Goal: Task Accomplishment & Management: Manage account settings

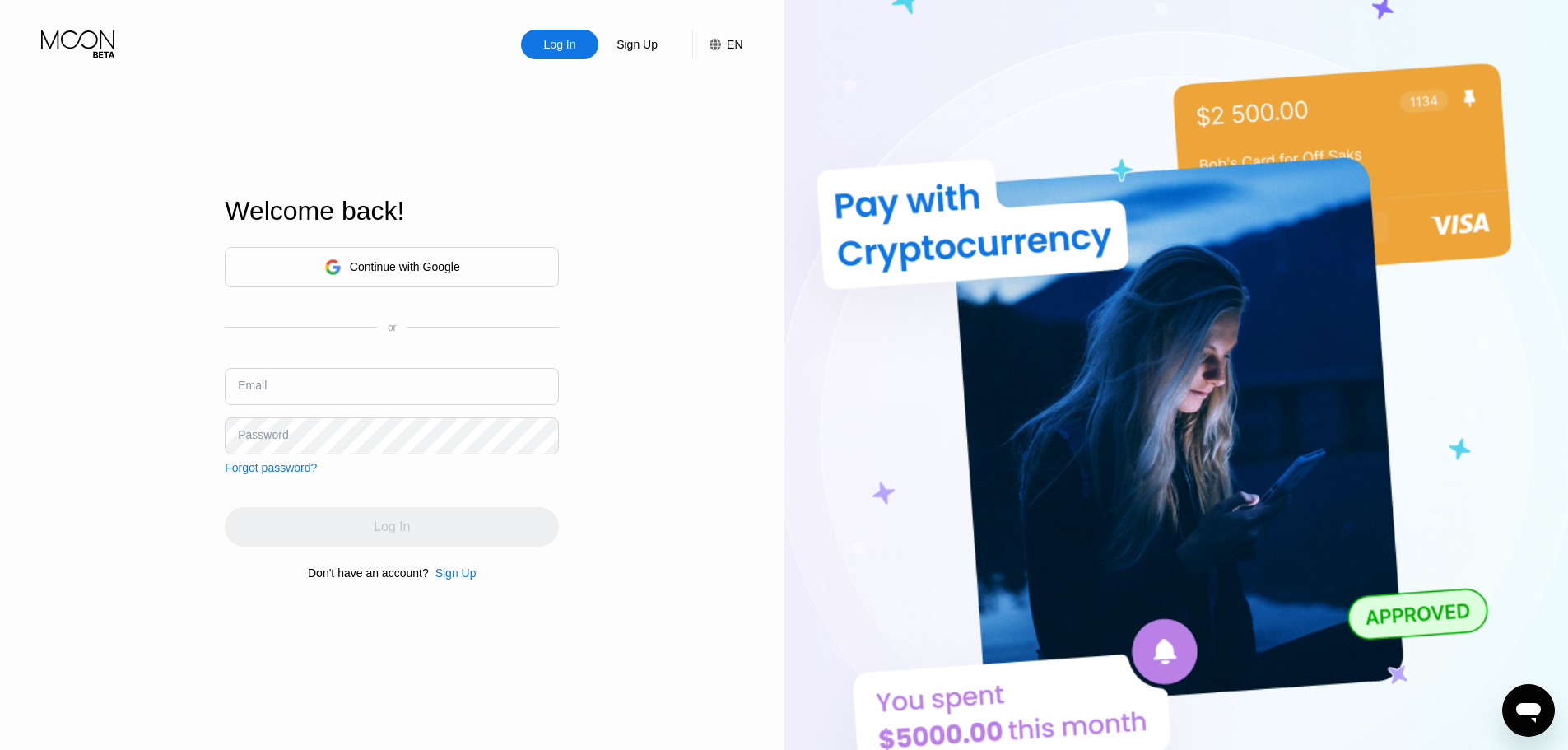
type input "[EMAIL_ADDRESS][DOMAIN_NAME]"
drag, startPoint x: 417, startPoint y: 383, endPoint x: 411, endPoint y: 399, distance: 17.1
click at [417, 383] on input "[EMAIL_ADDRESS][DOMAIN_NAME]" at bounding box center [391, 386] width 334 height 37
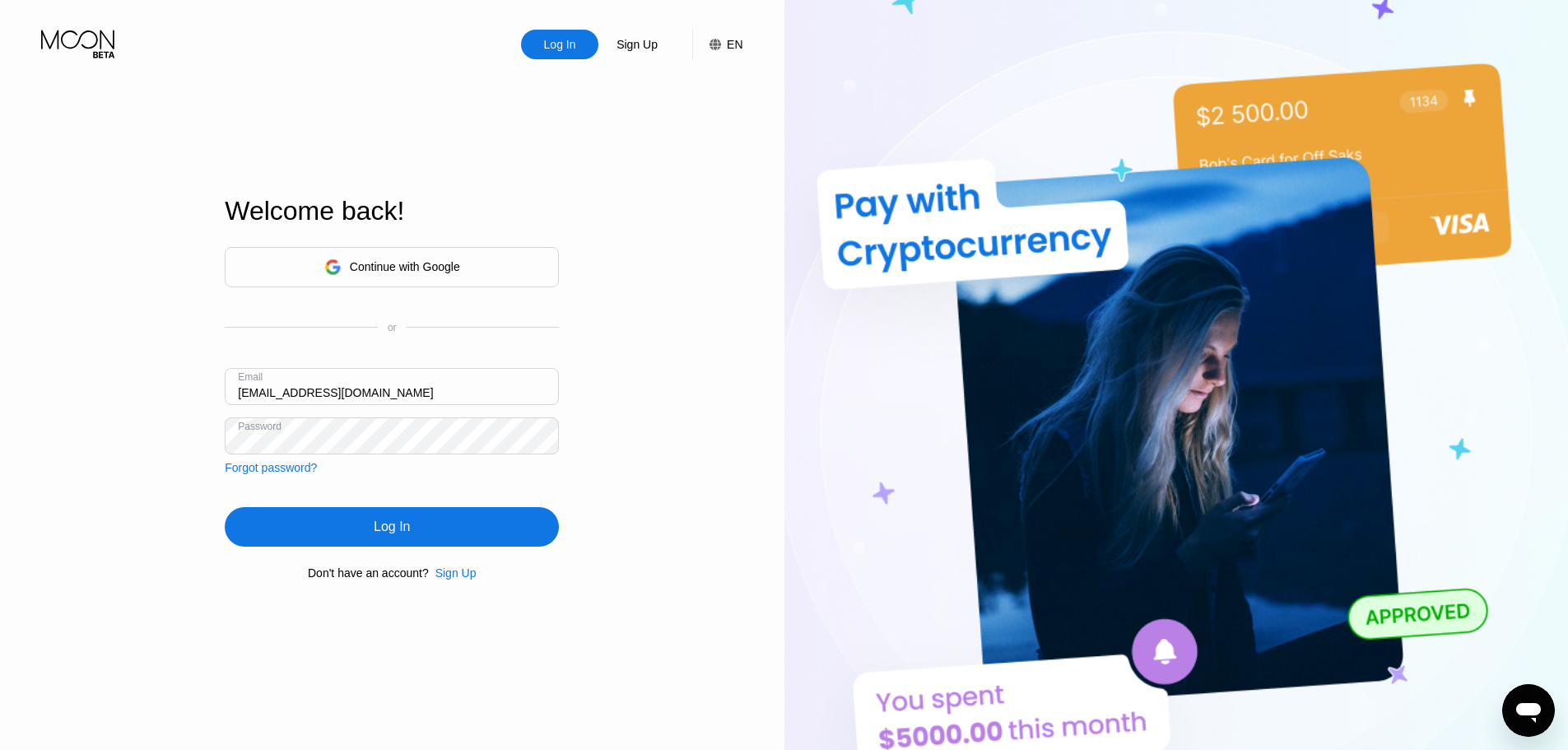
click at [420, 533] on div "Log In" at bounding box center [391, 526] width 334 height 40
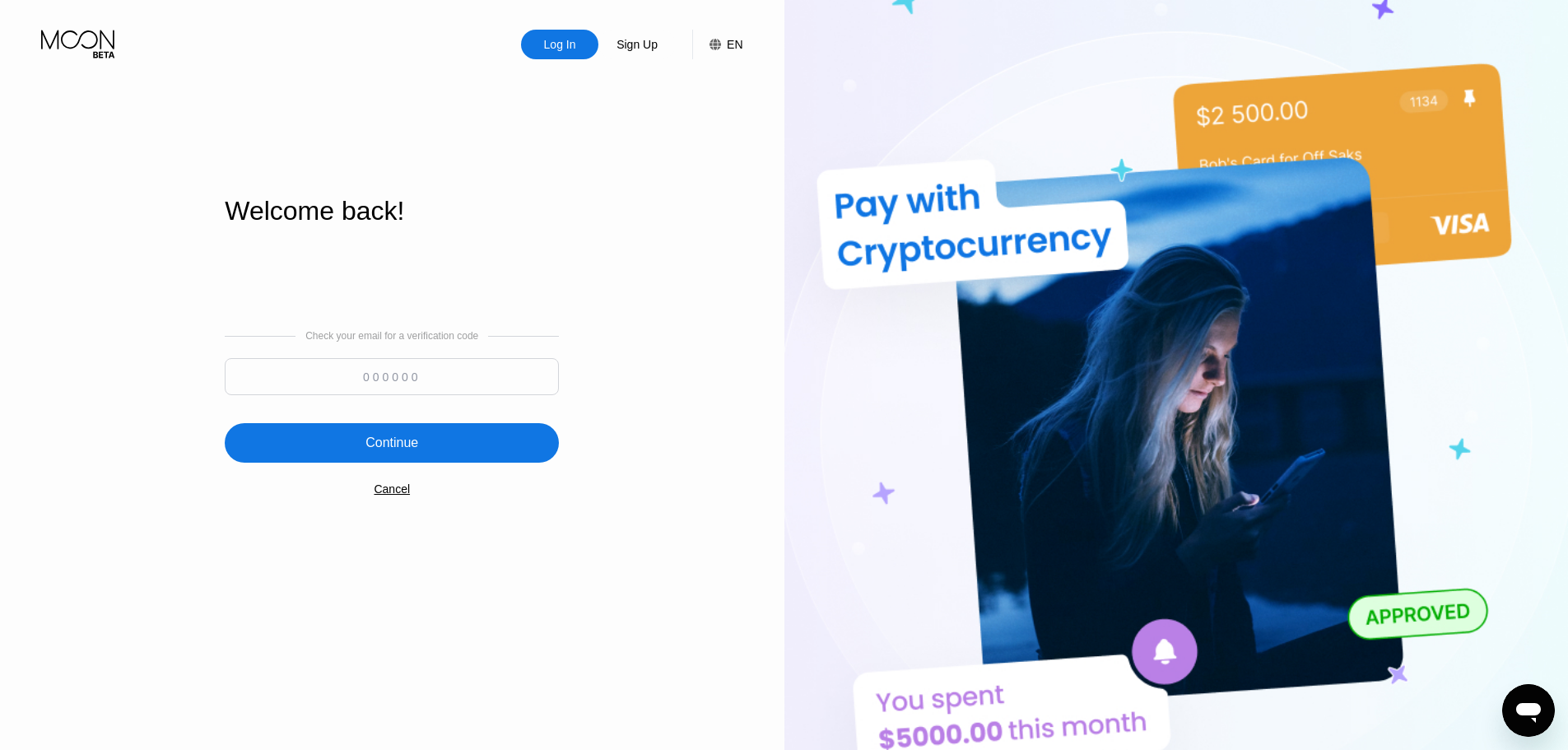
click at [410, 364] on input at bounding box center [391, 376] width 334 height 37
type input "389242"
click at [424, 449] on div "Continue" at bounding box center [391, 443] width 334 height 40
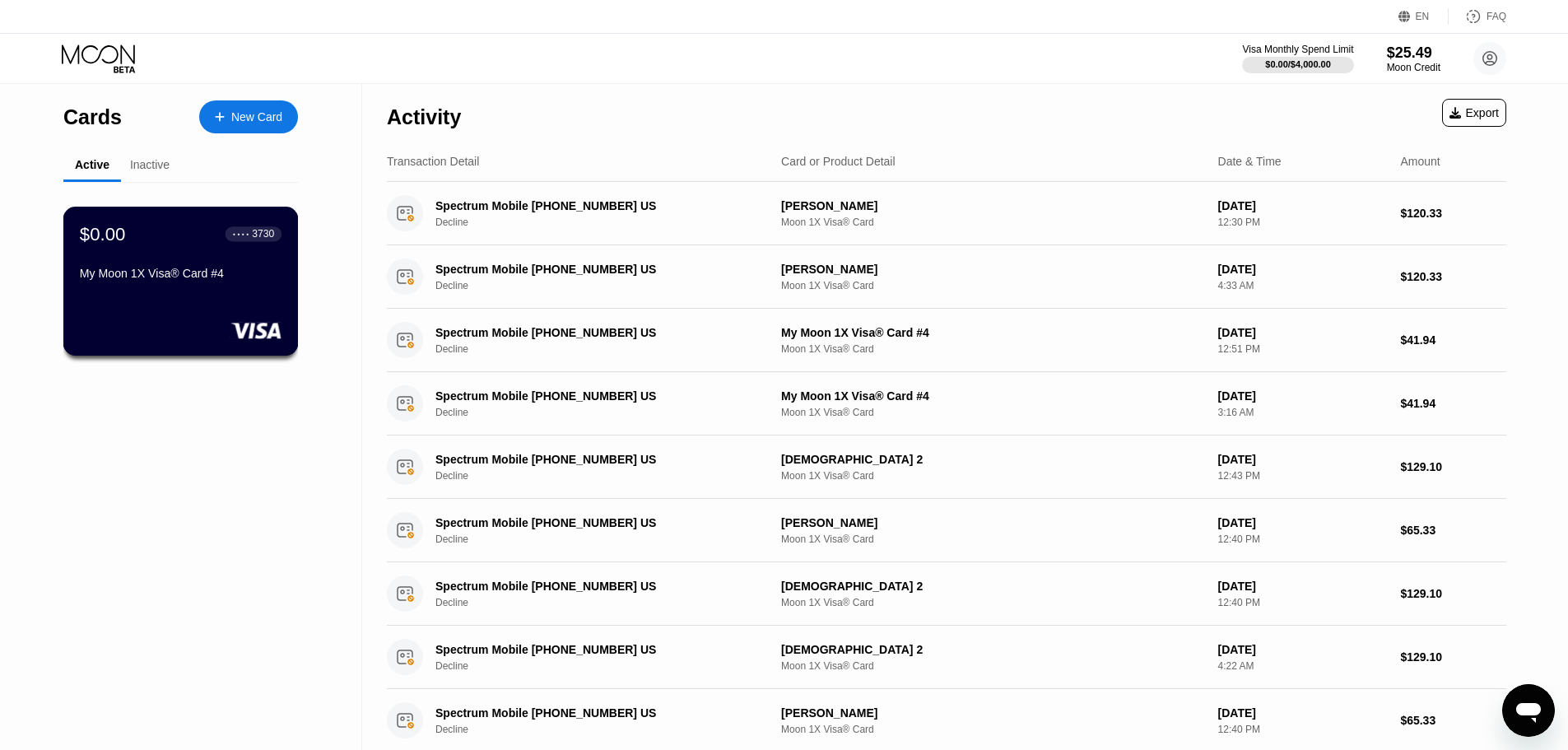
click at [194, 280] on div "My Moon 1X Visa® Card #4" at bounding box center [181, 274] width 202 height 13
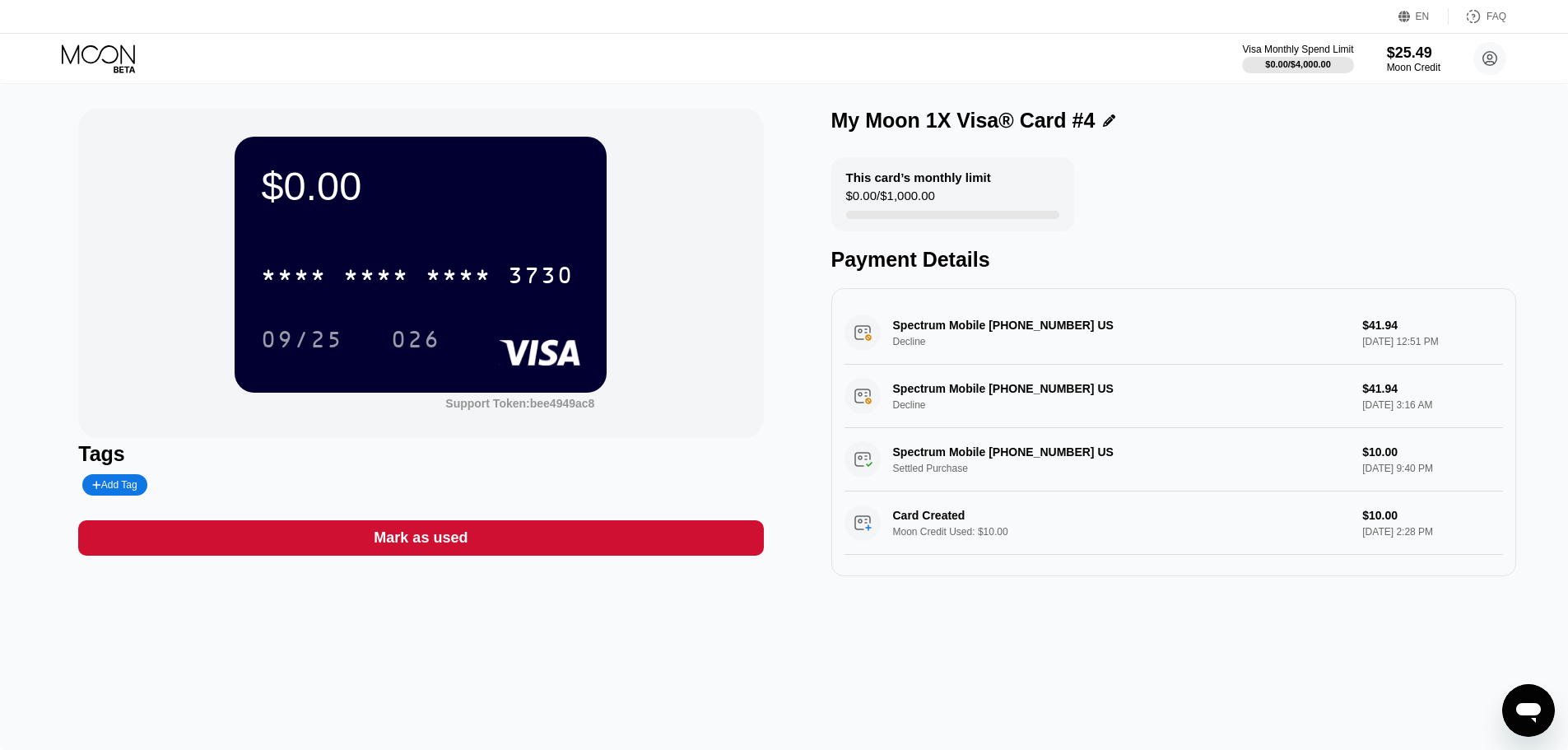
click at [85, 66] on icon at bounding box center [99, 59] width 77 height 29
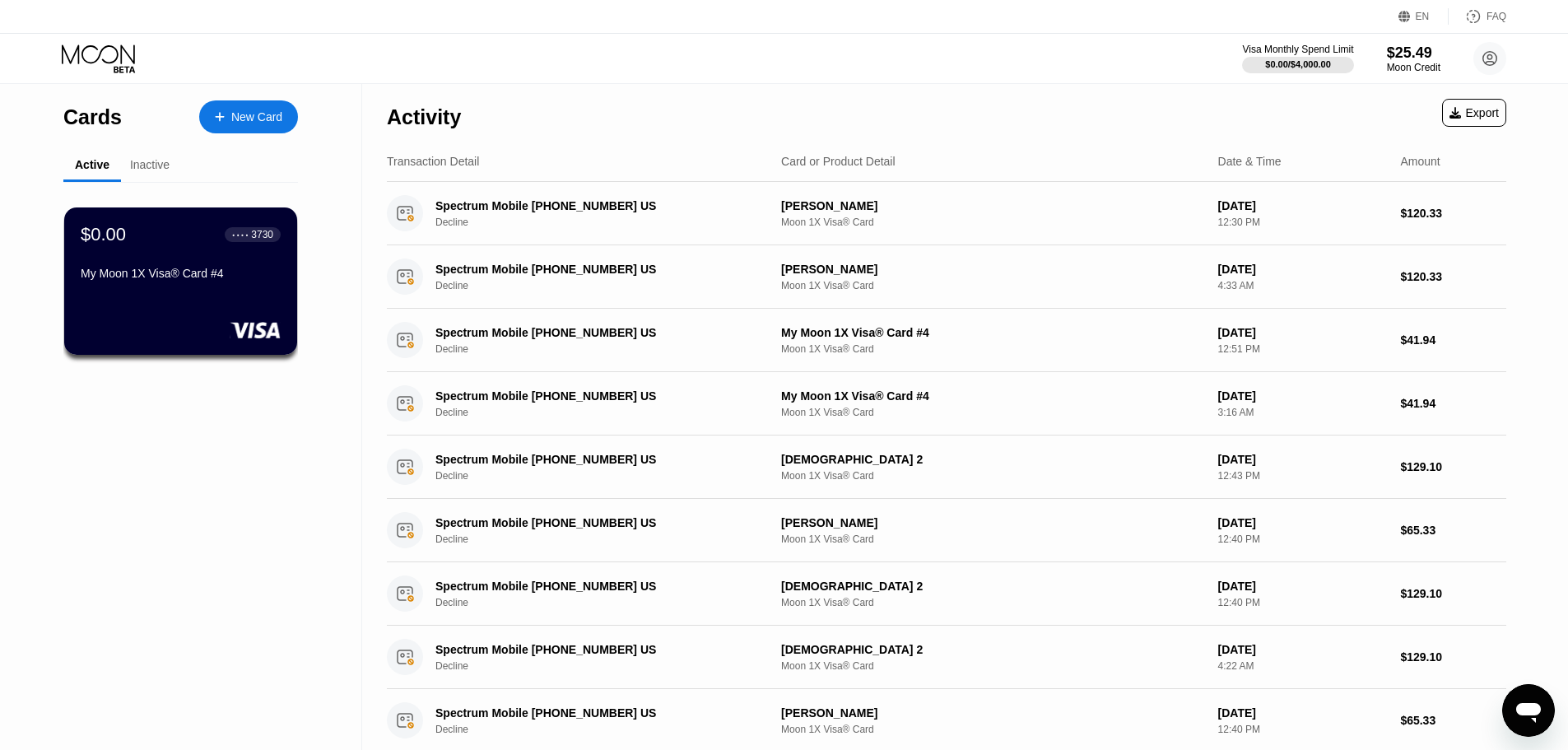
click at [150, 157] on div "Inactive" at bounding box center [150, 166] width 57 height 32
click at [142, 165] on div "Inactive" at bounding box center [150, 165] width 40 height 13
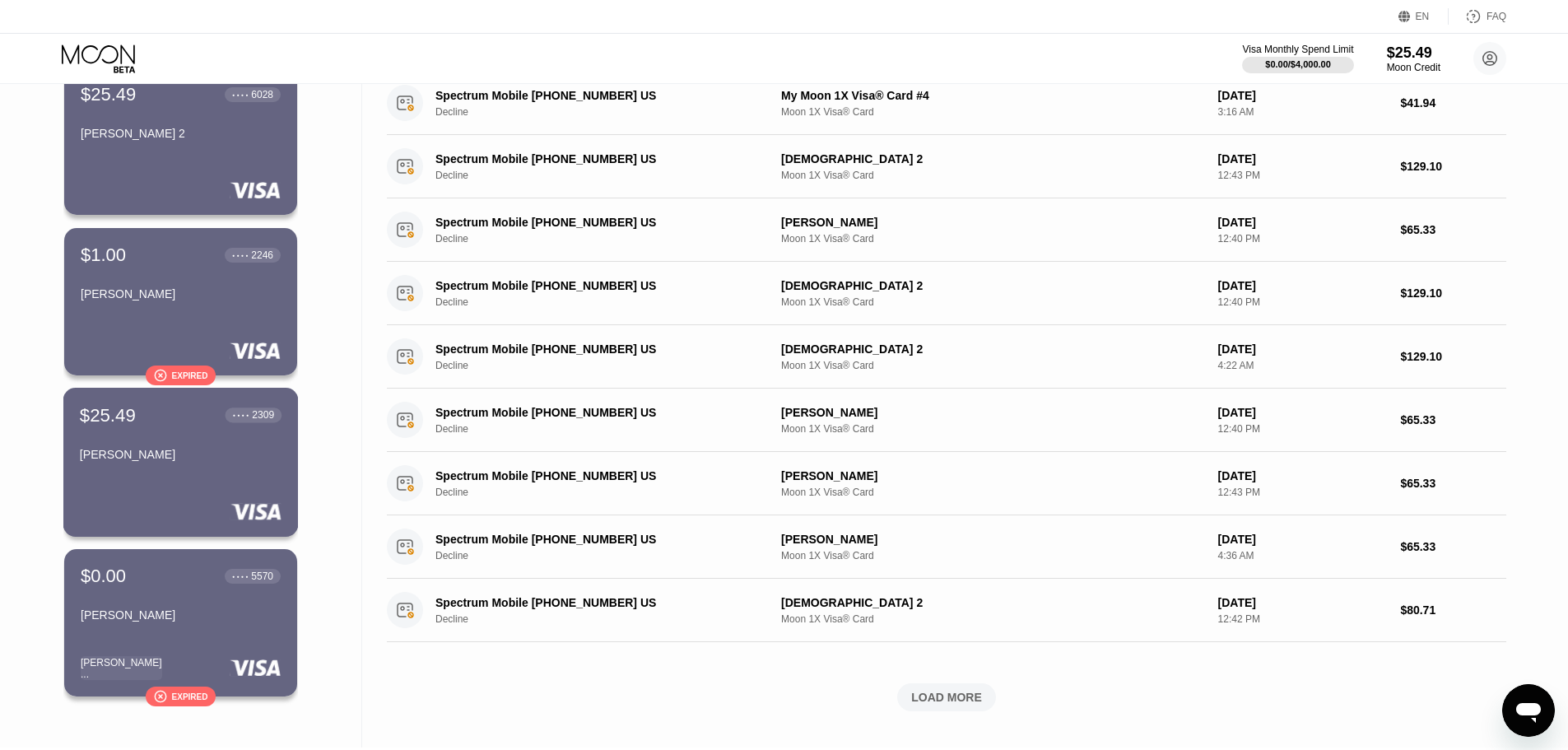
scroll to position [329, 0]
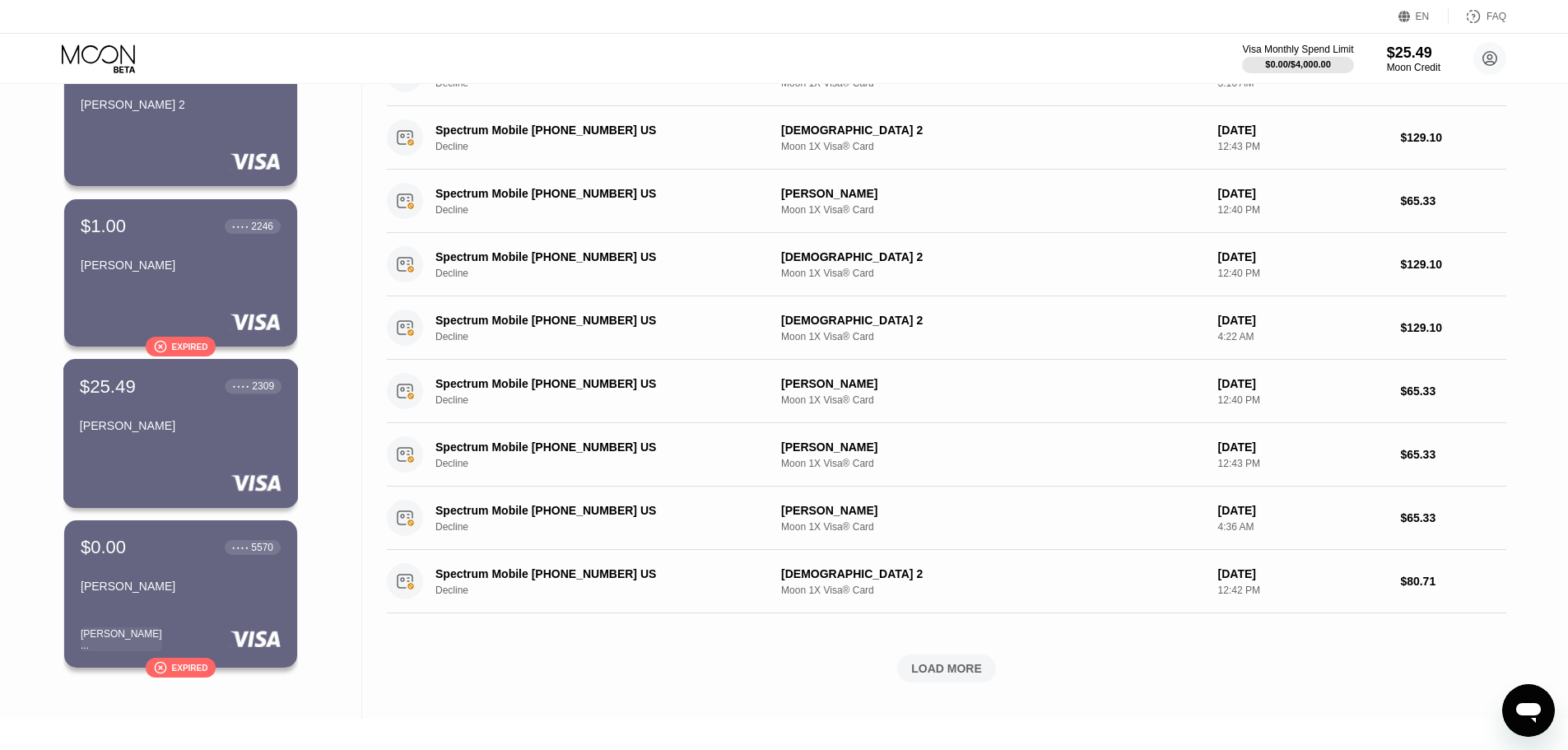
click at [163, 453] on div "$25.49 ● ● ● ● 2309 [PERSON_NAME]" at bounding box center [181, 433] width 236 height 149
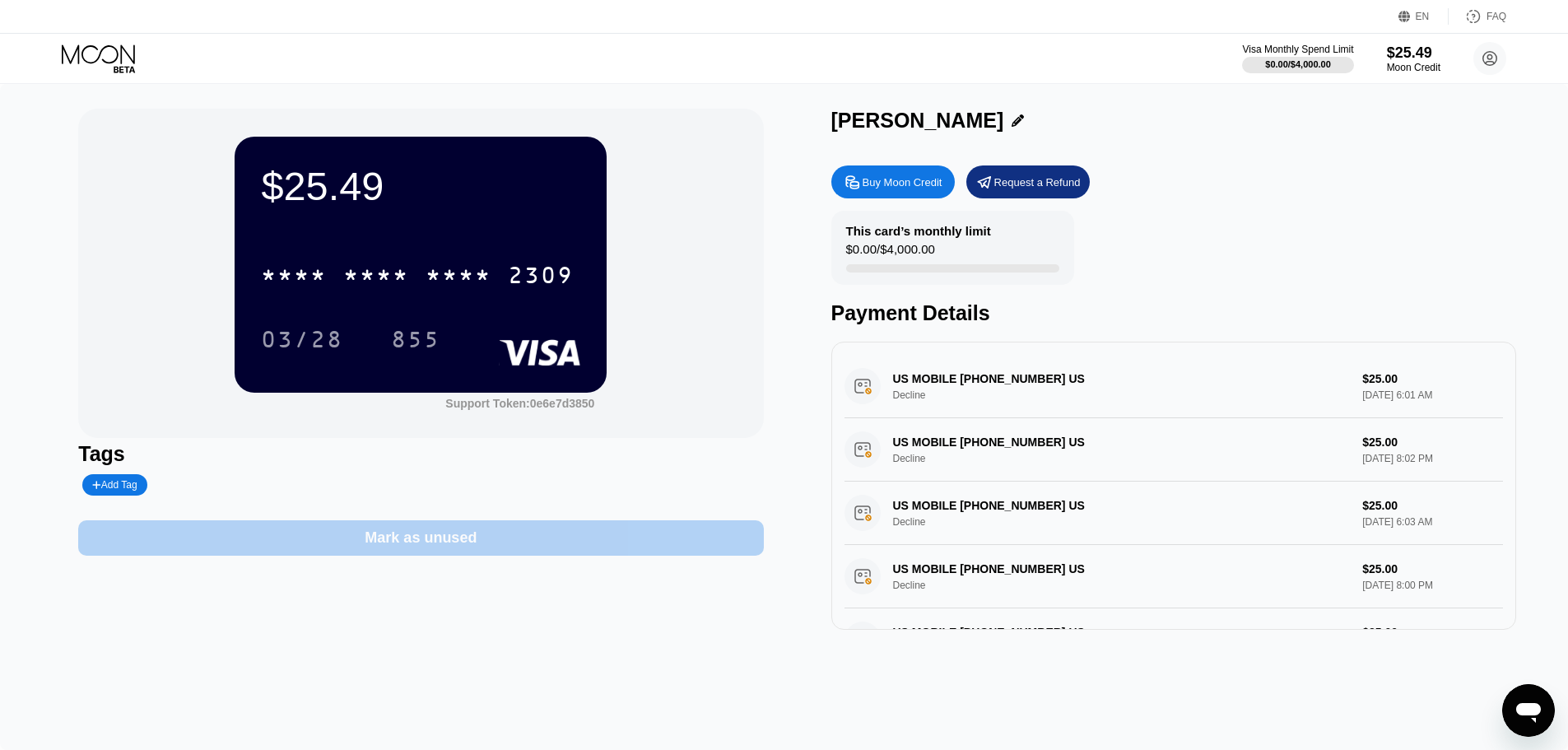
click at [485, 550] on div "Mark as unused" at bounding box center [421, 538] width 685 height 35
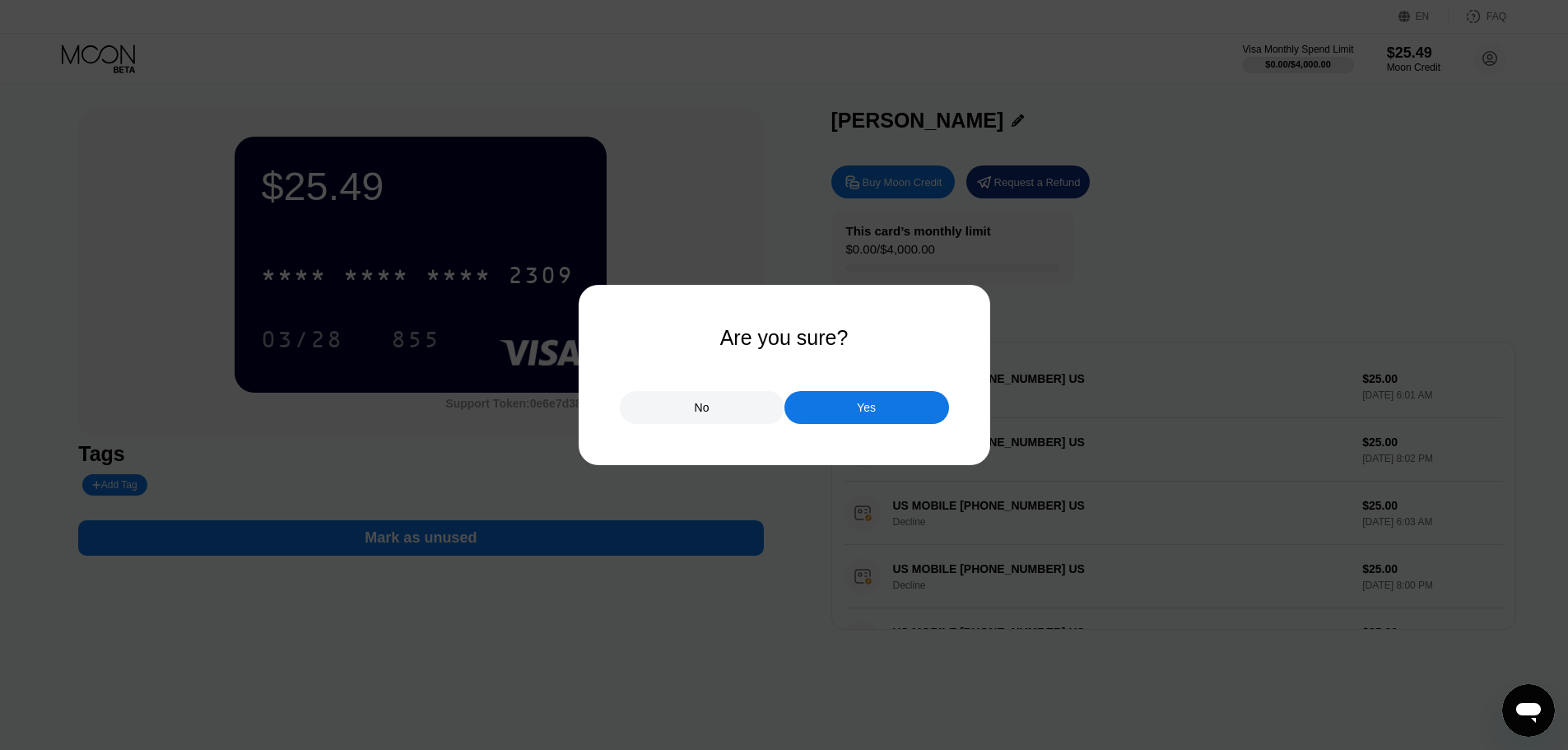
click at [858, 433] on div at bounding box center [790, 375] width 1581 height 750
click at [863, 415] on div "Yes" at bounding box center [866, 407] width 19 height 15
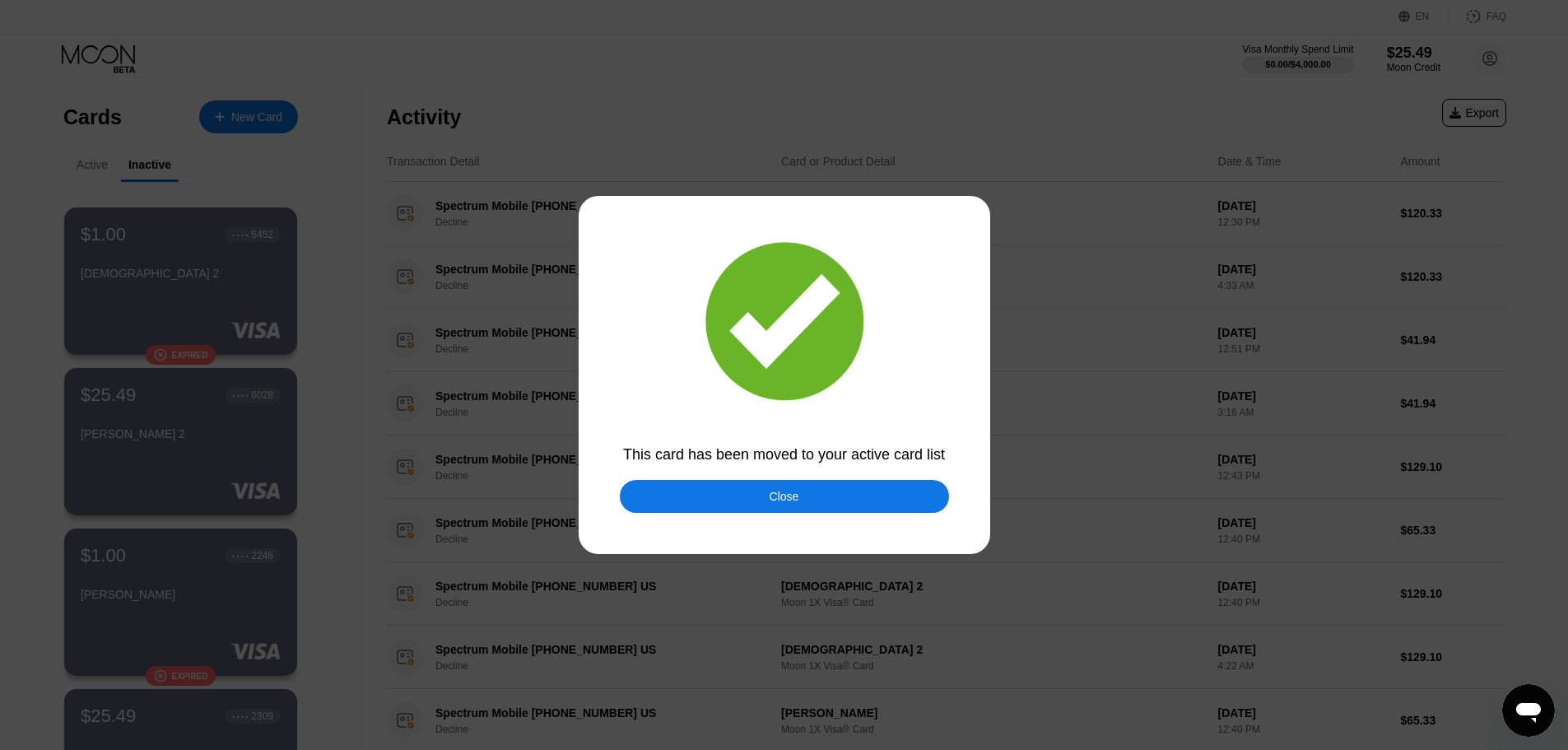
click at [850, 500] on div "Close" at bounding box center [784, 496] width 329 height 33
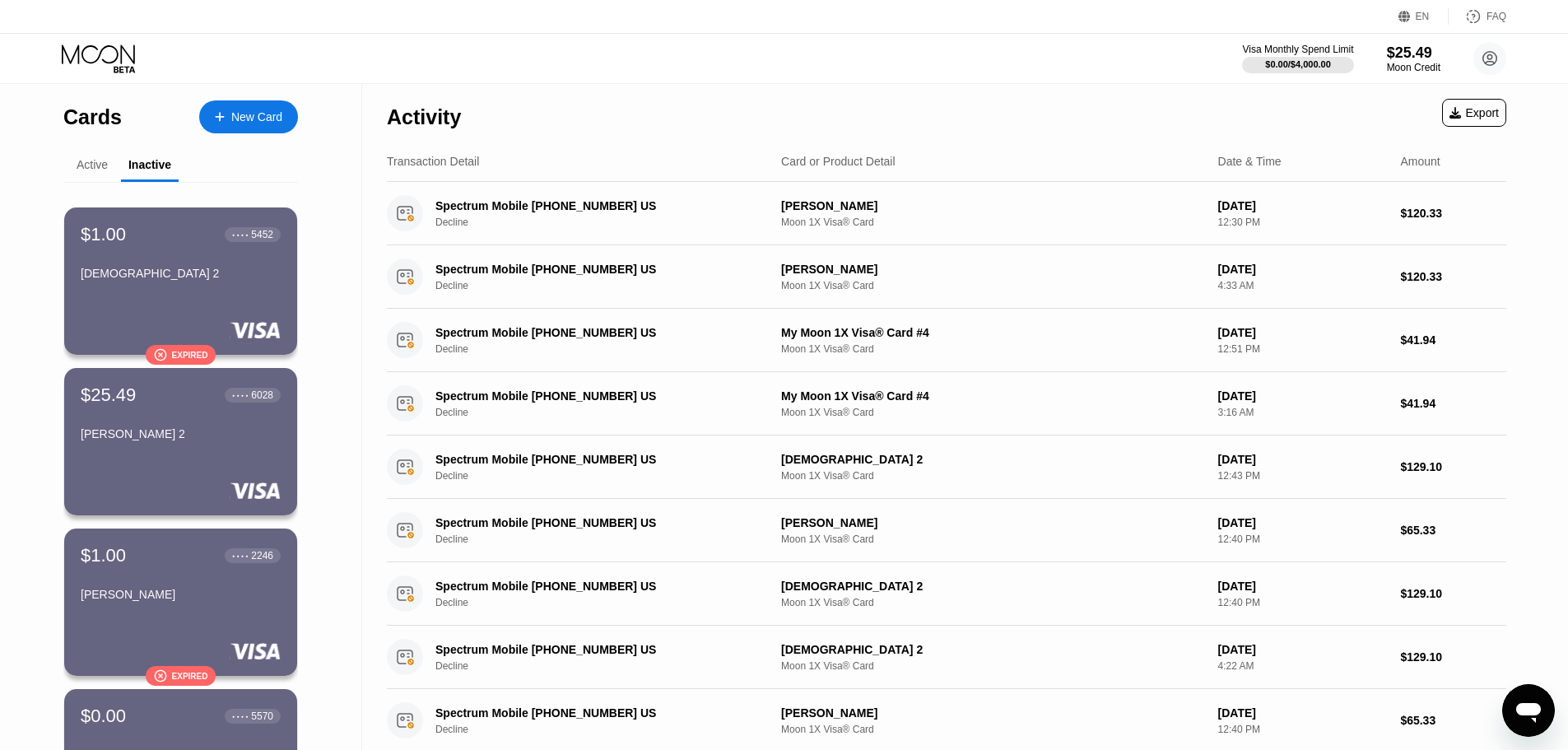
click at [85, 164] on div "Active" at bounding box center [92, 165] width 31 height 13
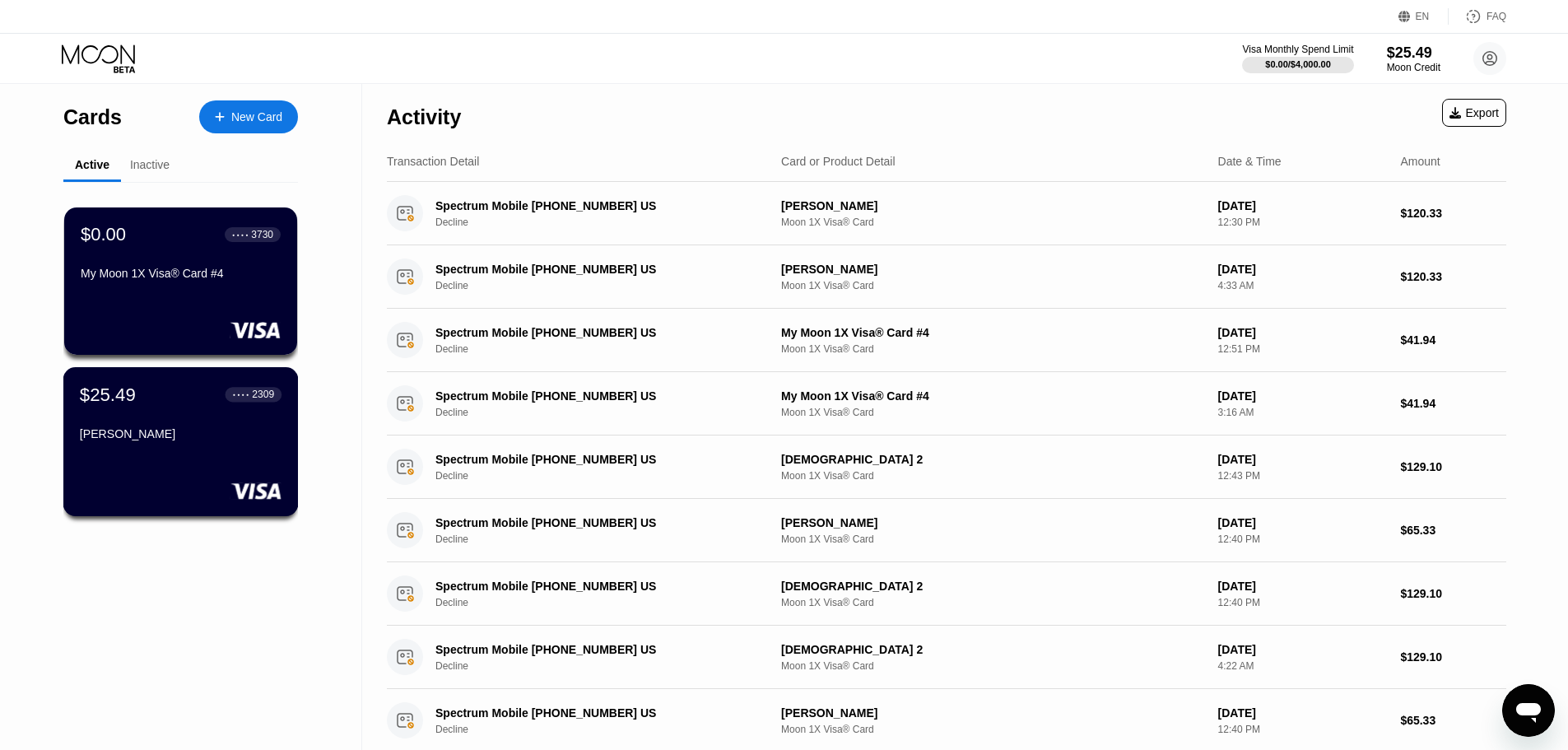
click at [160, 427] on div "$25.49 ● ● ● ● 2309 [PERSON_NAME]" at bounding box center [181, 415] width 202 height 63
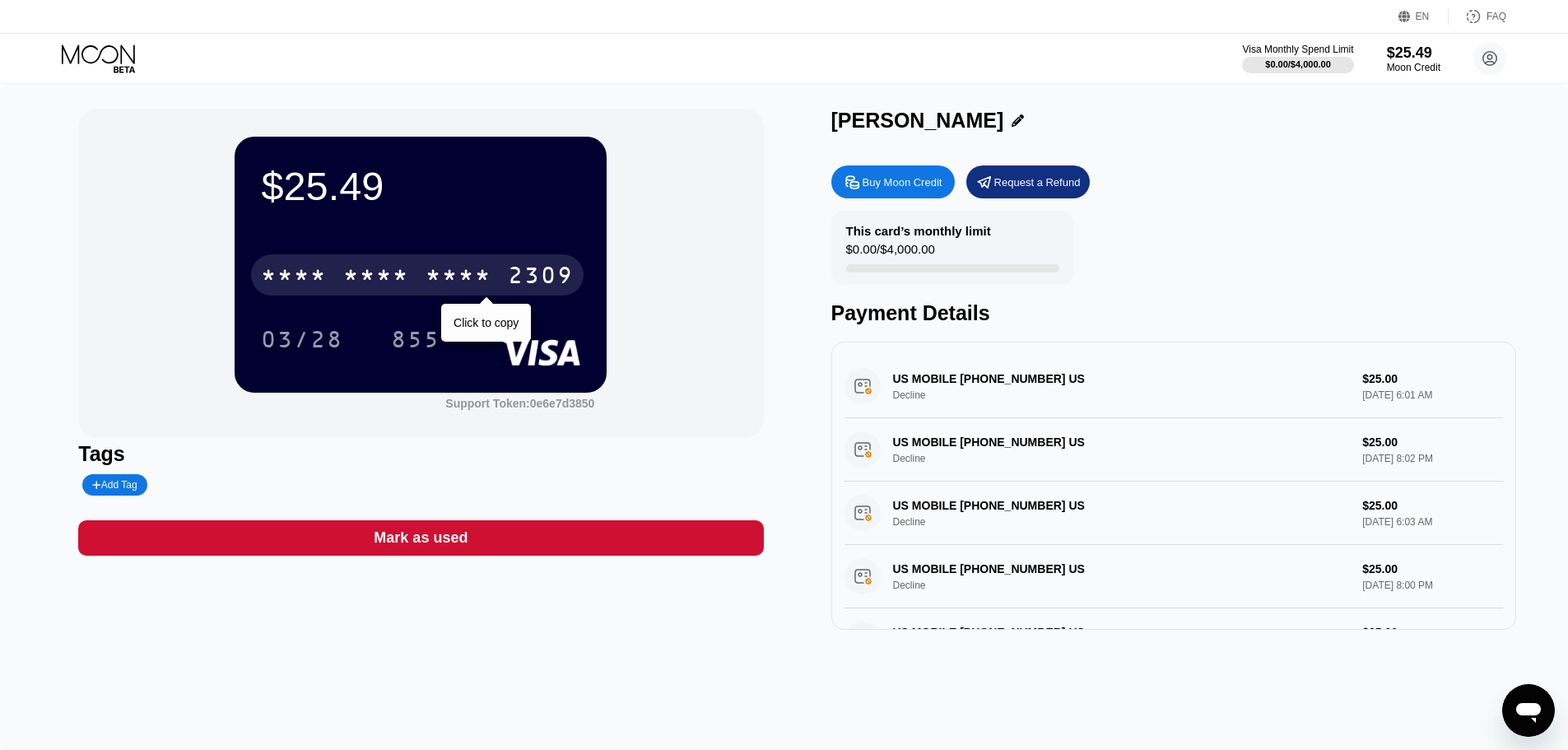
click at [395, 273] on div "* * * *" at bounding box center [376, 277] width 66 height 26
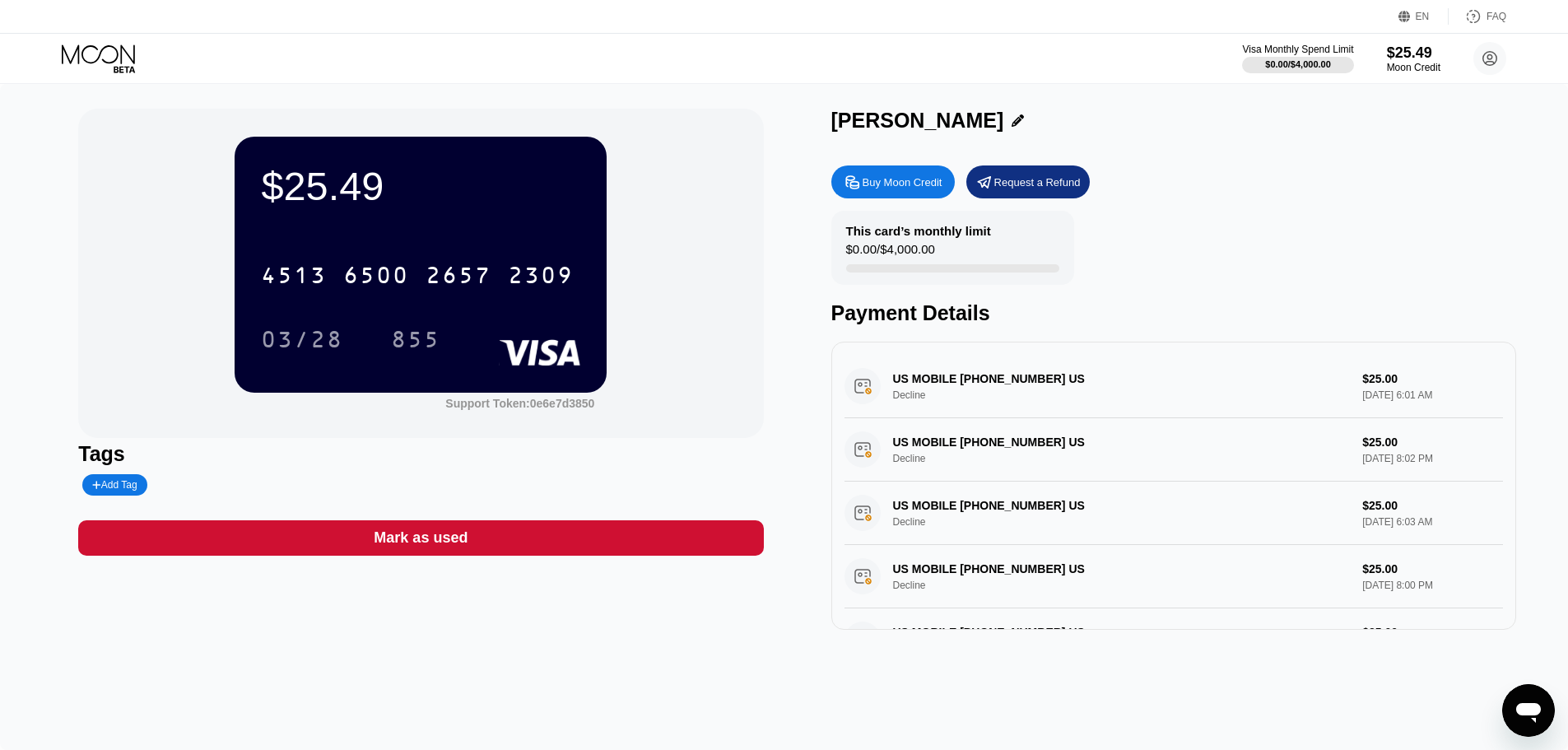
click at [69, 45] on icon at bounding box center [99, 59] width 77 height 29
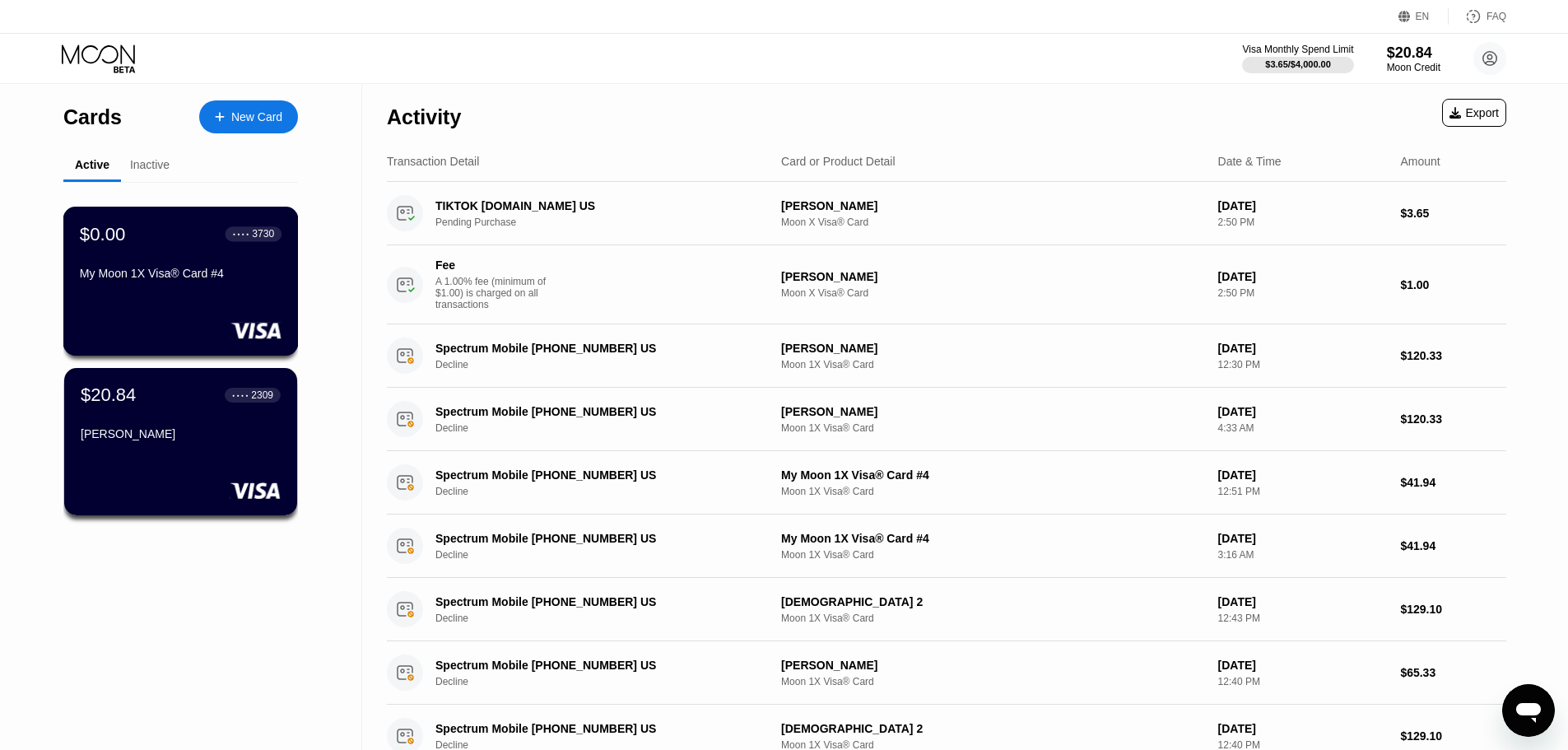
click at [163, 304] on div "$0.00 ● ● ● ● 3730 My Moon 1X Visa® Card #4" at bounding box center [181, 280] width 236 height 149
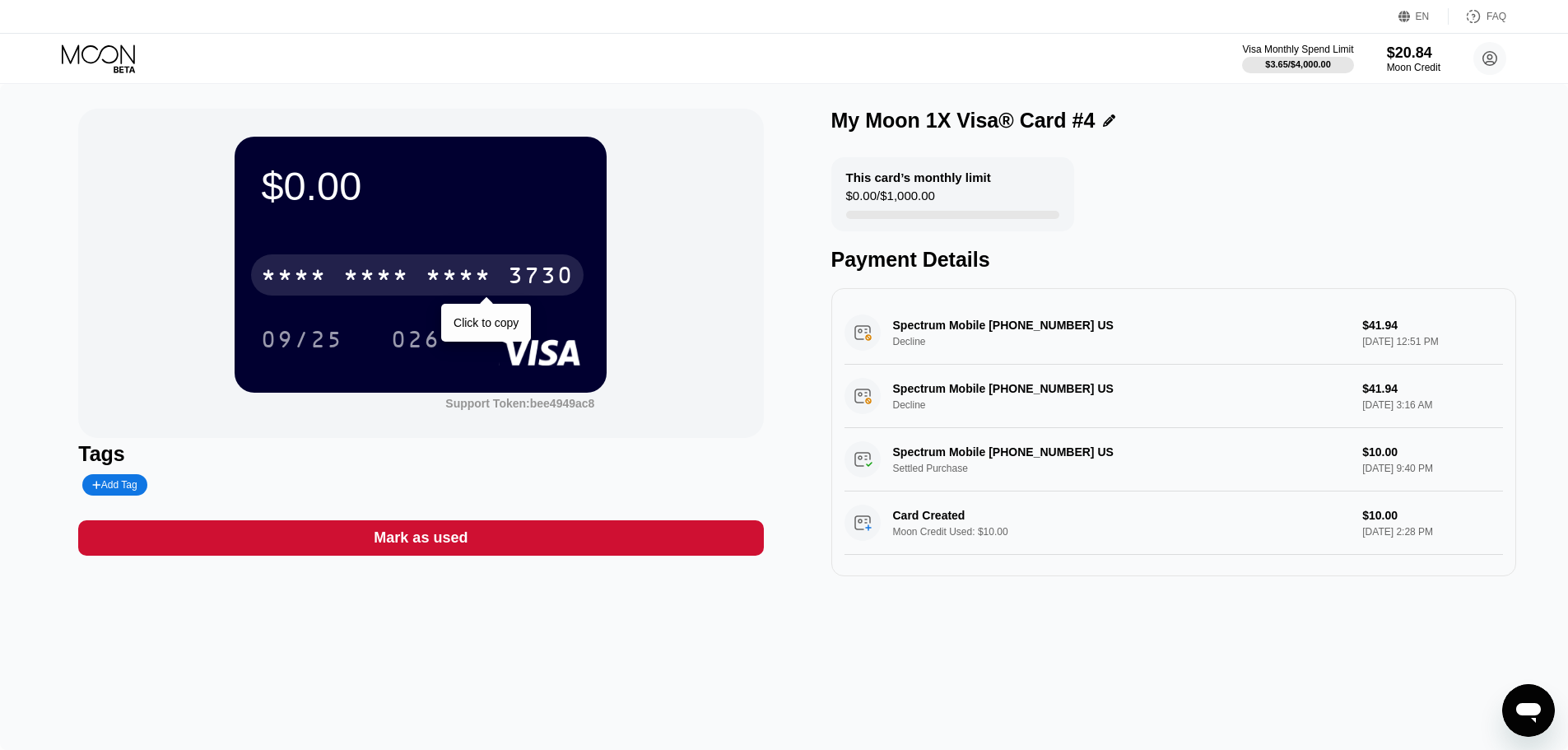
click at [339, 290] on div "* * * * * * * * * * * * 3730" at bounding box center [417, 274] width 332 height 41
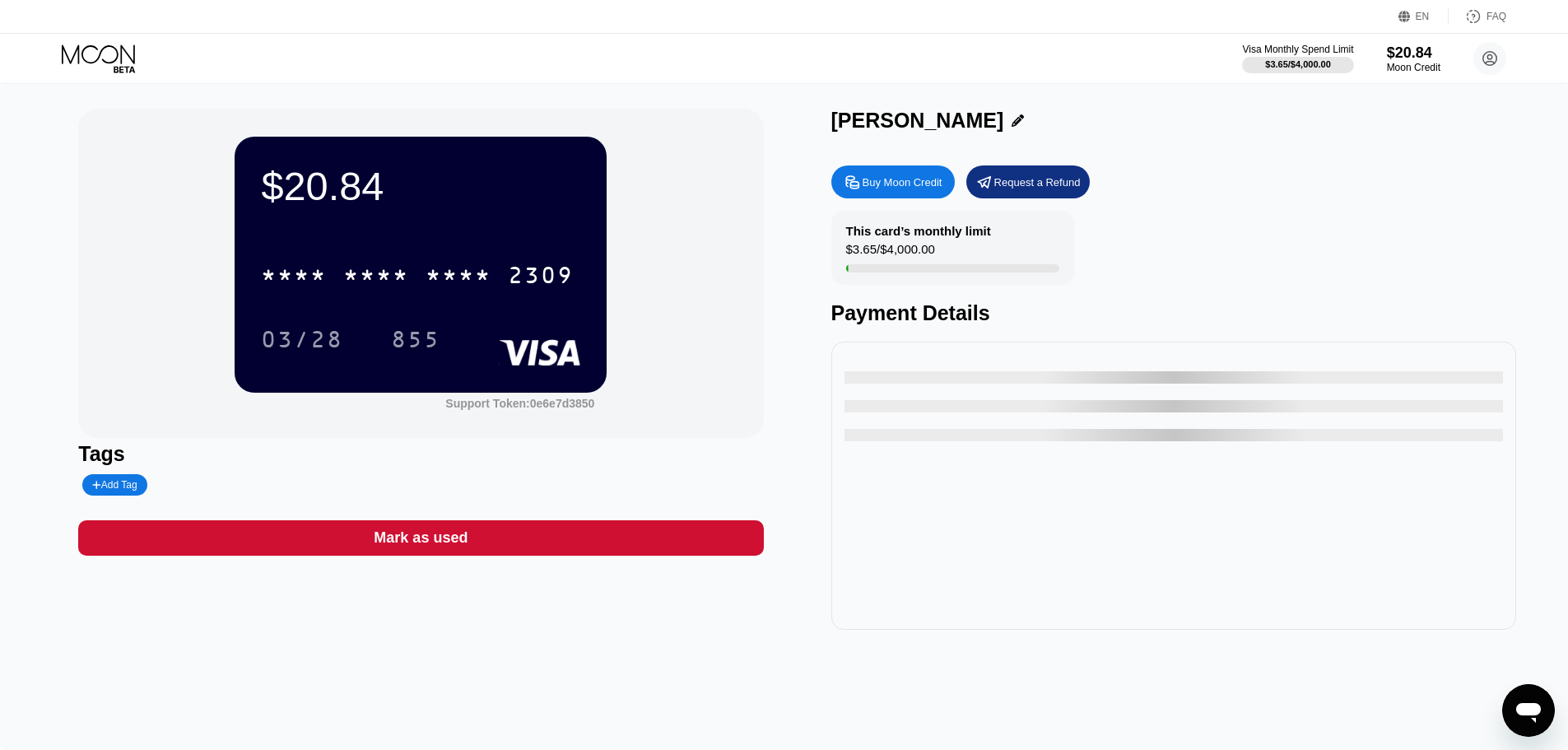
click at [343, 267] on div "* * * * * * * * * * * * 2309" at bounding box center [417, 274] width 332 height 41
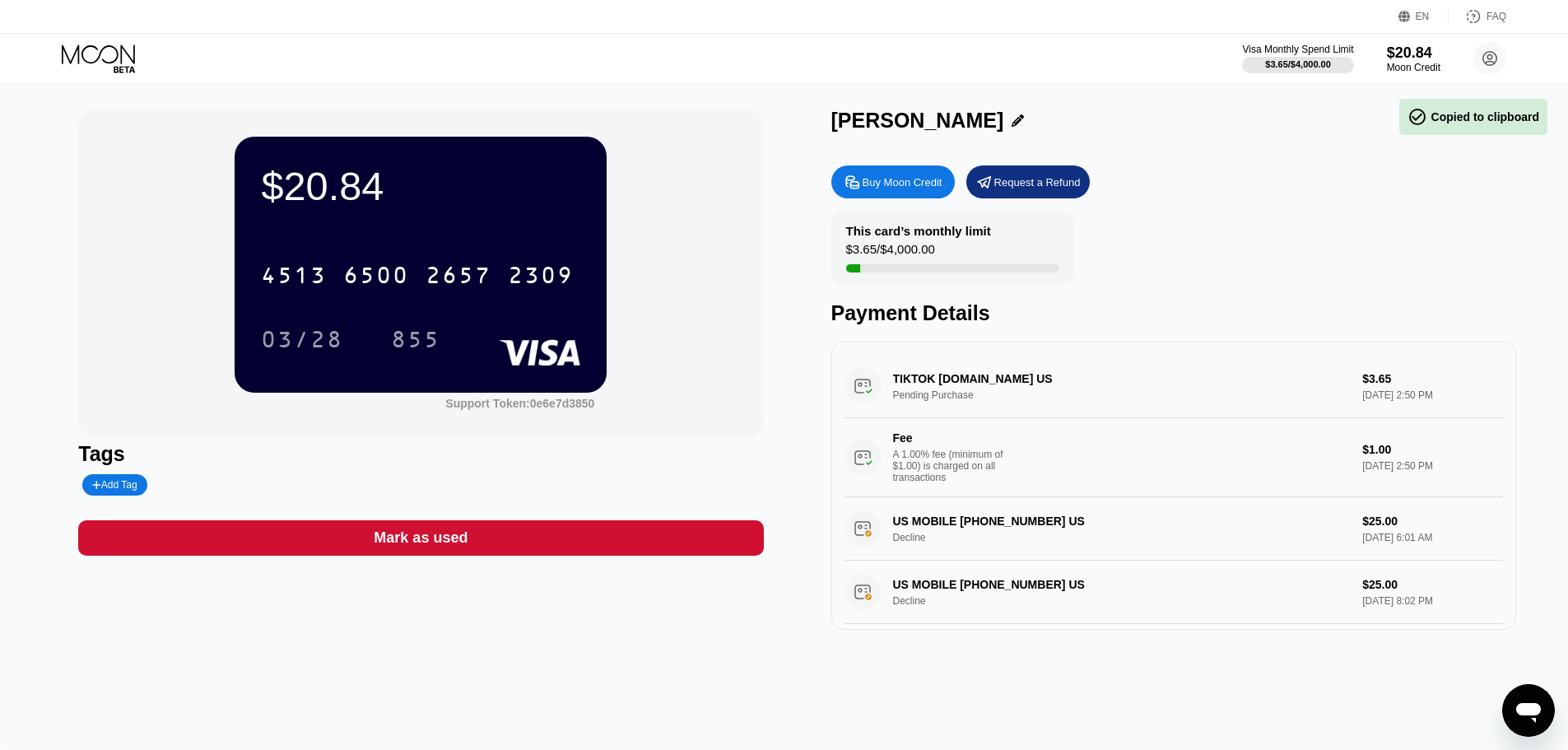
drag, startPoint x: 396, startPoint y: 161, endPoint x: 404, endPoint y: 172, distance: 13.6
